Goal: Communication & Community: Connect with others

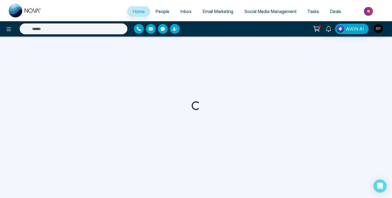
select select "*"
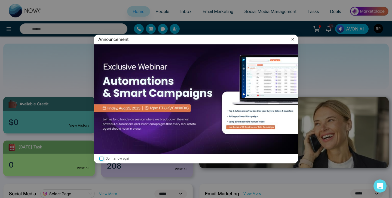
click at [293, 40] on icon at bounding box center [293, 39] width 2 height 2
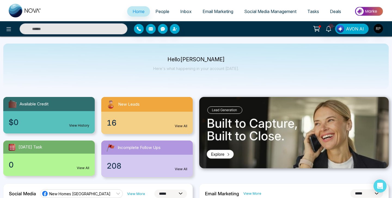
click at [161, 15] on link "People" at bounding box center [162, 11] width 25 height 10
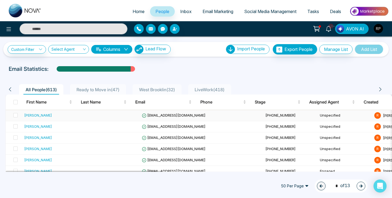
click at [37, 119] on td "[PERSON_NAME]" at bounding box center [53, 115] width 63 height 11
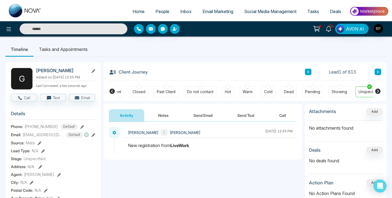
scroll to position [0, 147]
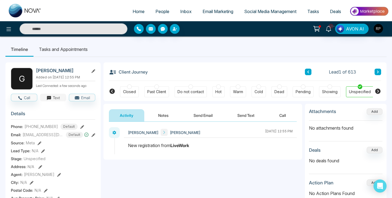
click at [54, 99] on button "Text" at bounding box center [53, 98] width 26 height 8
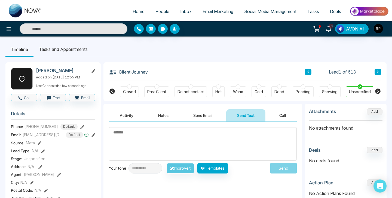
click at [162, 137] on textarea at bounding box center [203, 144] width 188 height 34
click at [167, 120] on button "Notes" at bounding box center [163, 115] width 32 height 12
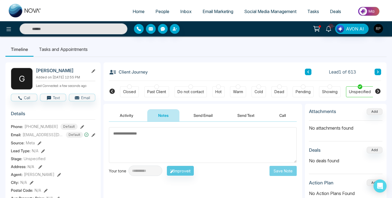
click at [135, 30] on button "button" at bounding box center [139, 29] width 10 height 10
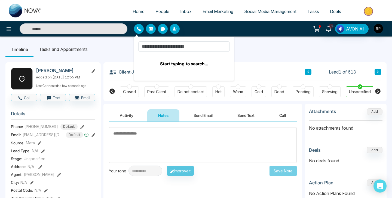
click at [182, 50] on input at bounding box center [184, 46] width 92 height 10
type input "***"
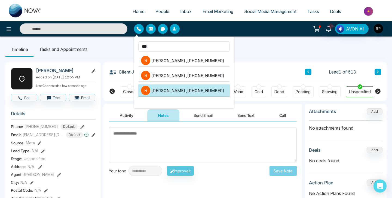
click at [178, 84] on li "[PERSON_NAME] , [PHONE_NUMBER]" at bounding box center [184, 90] width 92 height 12
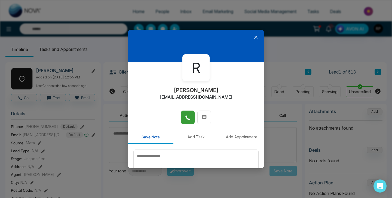
click at [189, 113] on button at bounding box center [188, 118] width 14 height 14
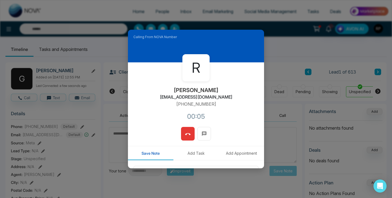
click at [183, 137] on button at bounding box center [188, 134] width 14 height 14
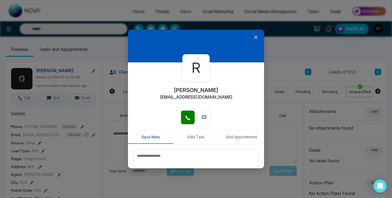
click at [256, 36] on icon at bounding box center [255, 37] width 5 height 5
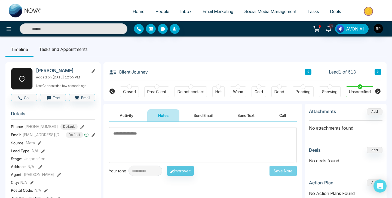
click at [380, 72] on button at bounding box center [378, 72] width 7 height 7
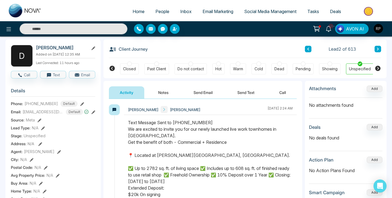
scroll to position [27, 0]
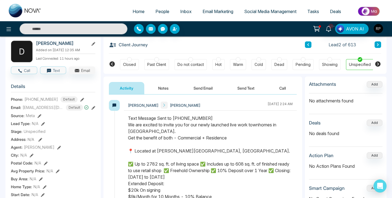
click at [87, 74] on button "Email" at bounding box center [82, 70] width 26 height 8
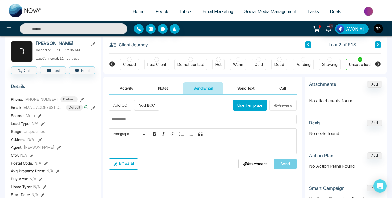
click at [144, 122] on input "text" at bounding box center [203, 120] width 188 height 10
type input "*"
type input "**********"
click at [147, 147] on p "Editor editing area: main" at bounding box center [203, 146] width 182 height 7
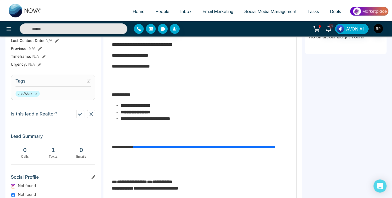
scroll to position [271, 0]
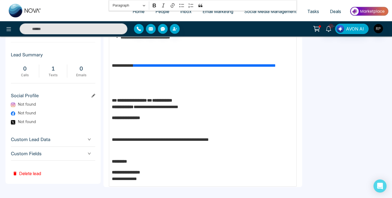
click at [337, 180] on aside "Attachments Add No attachments found Deals Add No deals found Action Plan Add N…" at bounding box center [346, 10] width 82 height 354
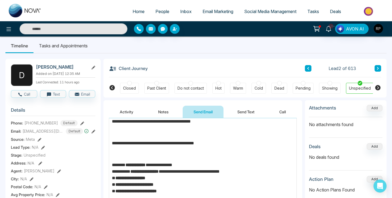
scroll to position [0, 0]
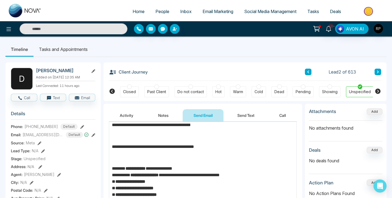
click at [216, 112] on button "Send Email" at bounding box center [203, 115] width 41 height 12
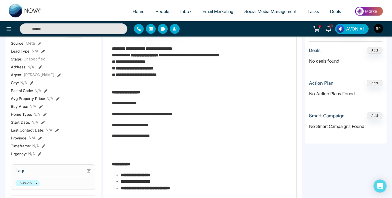
scroll to position [271, 0]
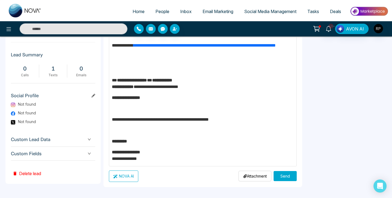
click at [287, 175] on button "Send" at bounding box center [285, 176] width 23 height 10
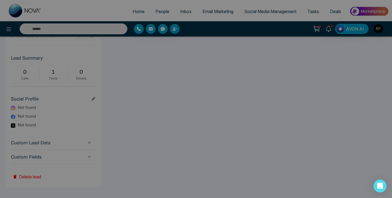
scroll to position [0, 0]
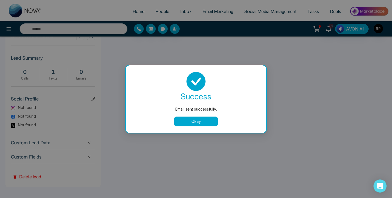
click at [208, 121] on button "Okay" at bounding box center [196, 122] width 44 height 10
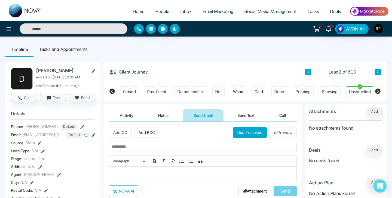
click at [377, 69] on button at bounding box center [378, 72] width 7 height 7
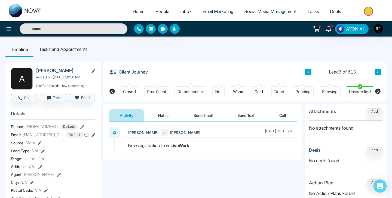
scroll to position [14, 0]
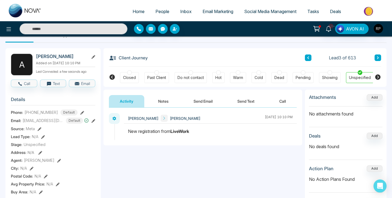
click at [306, 55] on button at bounding box center [308, 57] width 7 height 7
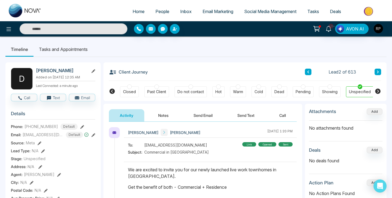
click at [167, 117] on button "Notes" at bounding box center [163, 115] width 32 height 12
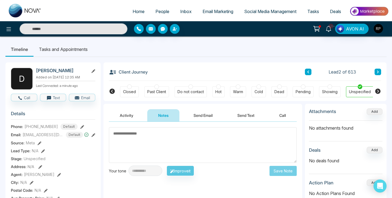
click at [129, 114] on button "Activity" at bounding box center [126, 115] width 35 height 12
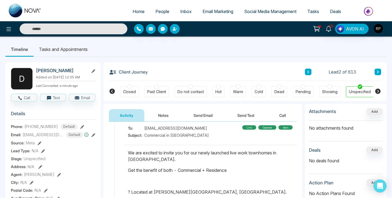
scroll to position [9, 0]
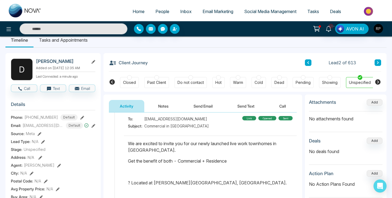
click at [114, 82] on icon at bounding box center [112, 81] width 5 height 5
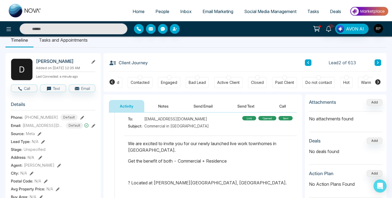
click at [113, 82] on icon at bounding box center [112, 81] width 5 height 5
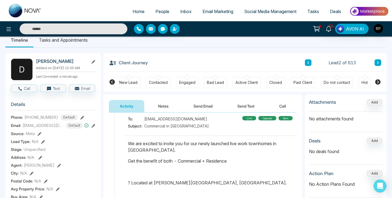
scroll to position [0, 0]
click at [160, 84] on div "Contacted" at bounding box center [159, 82] width 19 height 5
click at [168, 109] on button "Notes" at bounding box center [163, 106] width 32 height 12
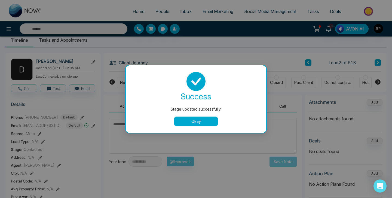
click at [189, 119] on button "Okay" at bounding box center [196, 122] width 44 height 10
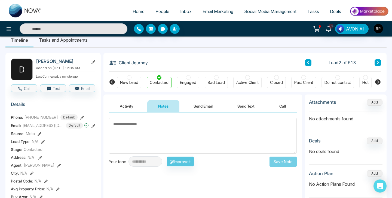
click at [168, 131] on textarea at bounding box center [203, 136] width 188 height 36
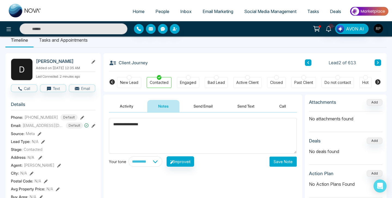
type textarea "**********"
click at [274, 161] on button "Save Note" at bounding box center [283, 162] width 27 height 10
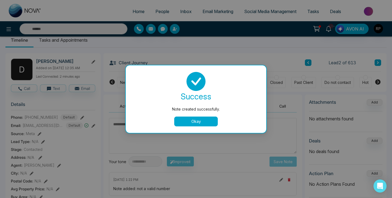
click at [211, 120] on button "Okay" at bounding box center [196, 122] width 44 height 10
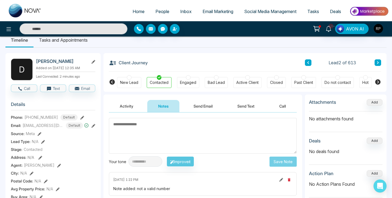
click at [307, 63] on icon at bounding box center [308, 62] width 3 height 3
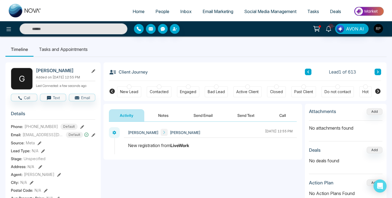
click at [169, 118] on button "Notes" at bounding box center [163, 115] width 32 height 12
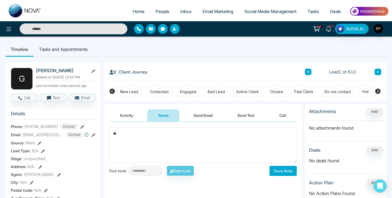
type textarea "*"
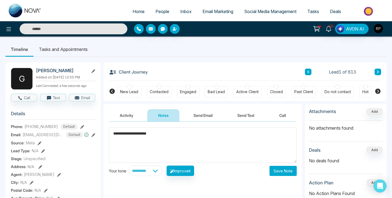
type textarea "**********"
click at [277, 173] on button "Save Note" at bounding box center [283, 171] width 27 height 10
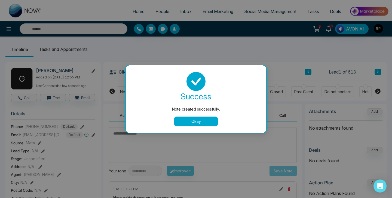
click at [212, 117] on button "Okay" at bounding box center [196, 122] width 44 height 10
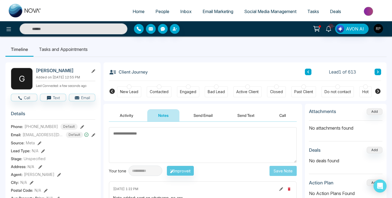
click at [380, 69] on button at bounding box center [378, 72] width 7 height 7
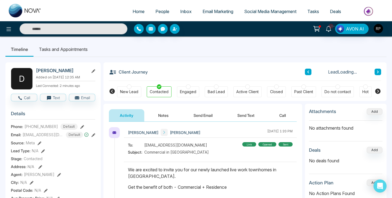
click at [380, 69] on button at bounding box center [378, 72] width 7 height 7
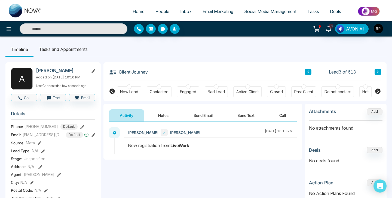
click at [169, 115] on button "Notes" at bounding box center [163, 115] width 32 height 12
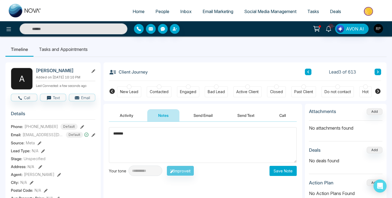
type textarea "*******"
click at [286, 172] on button "Save Note" at bounding box center [283, 171] width 27 height 10
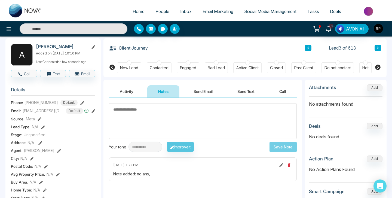
scroll to position [25, 0]
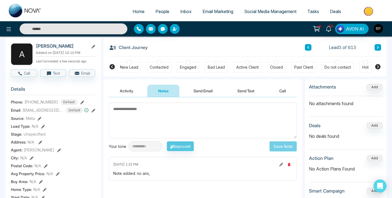
click at [208, 132] on textarea at bounding box center [203, 121] width 188 height 36
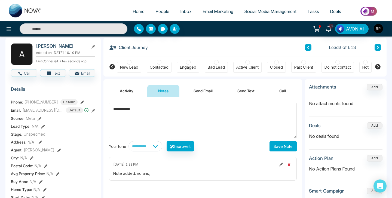
type textarea "**********"
click at [282, 150] on button "Save Note" at bounding box center [283, 146] width 27 height 10
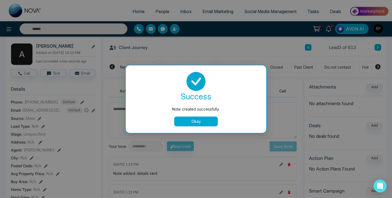
click at [201, 124] on button "Okay" at bounding box center [196, 122] width 44 height 10
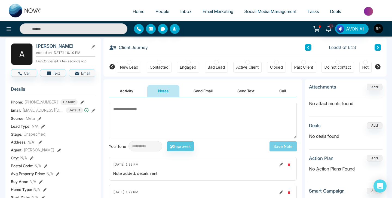
click at [376, 47] on button at bounding box center [378, 47] width 7 height 7
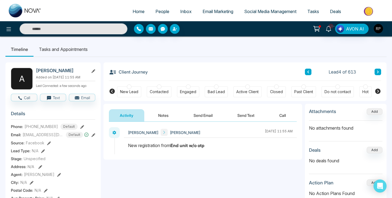
click at [163, 114] on button "Notes" at bounding box center [163, 115] width 32 height 12
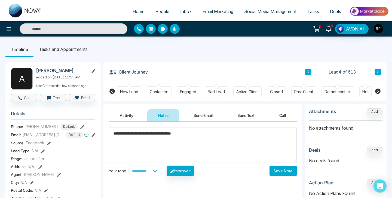
type textarea "**********"
click at [278, 171] on button "Save Note" at bounding box center [283, 171] width 27 height 10
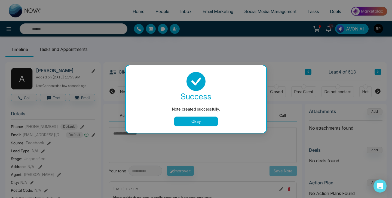
click at [212, 120] on button "Okay" at bounding box center [196, 122] width 44 height 10
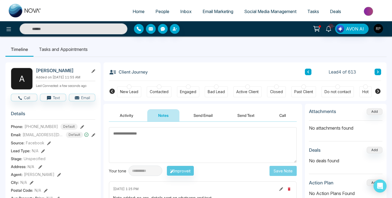
click at [159, 88] on div at bounding box center [159, 86] width 5 height 5
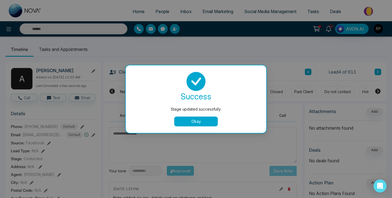
click at [380, 71] on div "Stage updated successfully. success Stage updated successfully. Okay" at bounding box center [196, 99] width 392 height 198
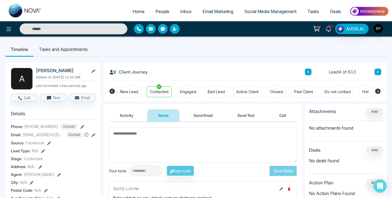
click at [380, 71] on button at bounding box center [378, 72] width 7 height 7
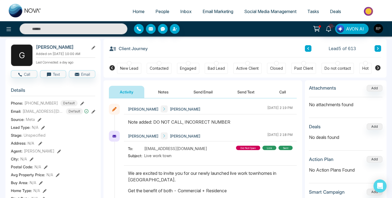
click at [380, 48] on button at bounding box center [378, 48] width 7 height 7
